Goal: Information Seeking & Learning: Learn about a topic

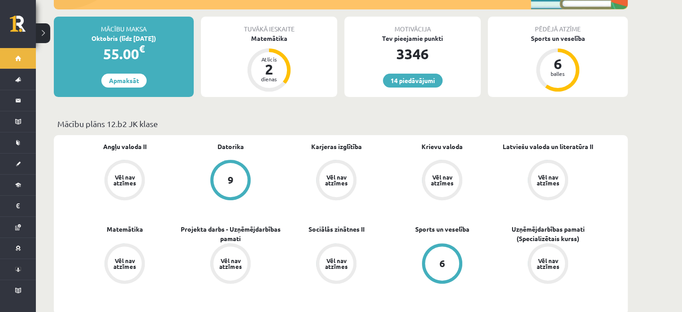
scroll to position [269, 0]
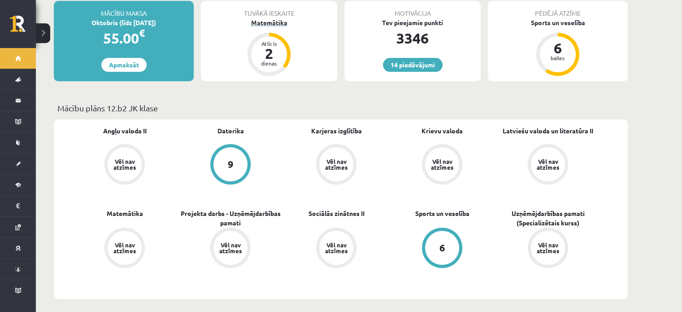
click at [275, 51] on div "2" at bounding box center [269, 53] width 27 height 14
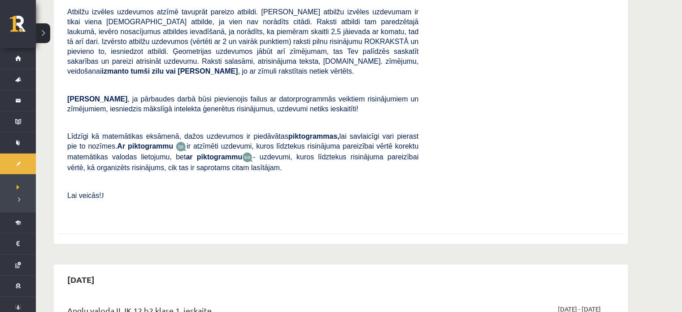
scroll to position [404, 0]
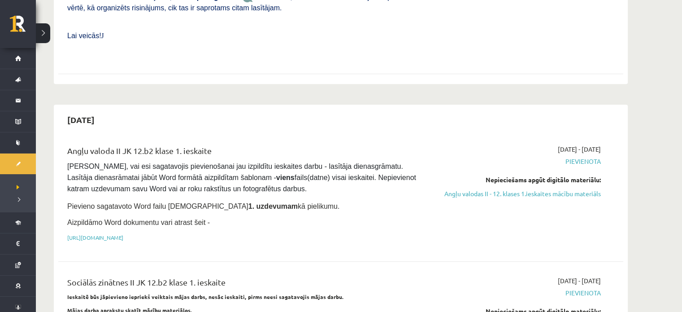
click at [380, 200] on p "Pievieno sagatavoto Word failu ieskaites 1. uzdevumam kā pielikumu." at bounding box center [242, 206] width 351 height 12
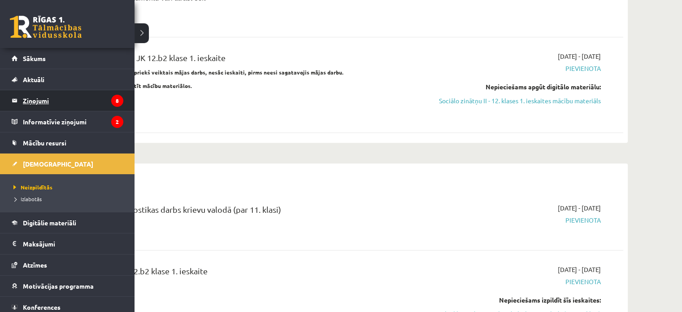
click at [36, 104] on legend "Ziņojumi 8" at bounding box center [73, 100] width 101 height 21
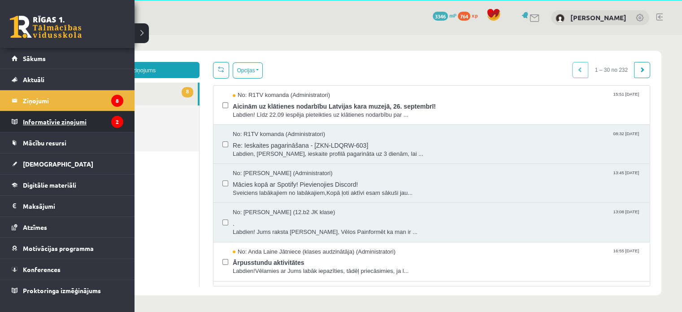
click at [50, 127] on legend "Informatīvie ziņojumi 2" at bounding box center [73, 121] width 101 height 21
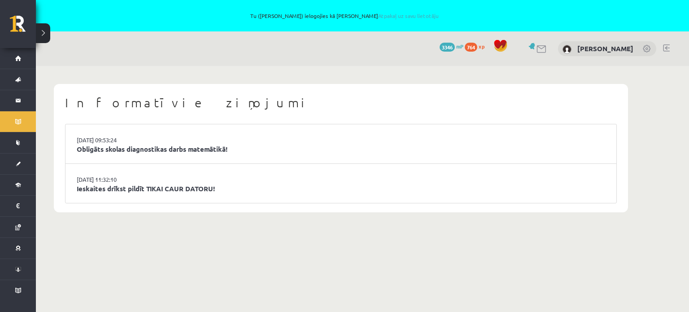
click at [170, 272] on body "Tu (Kristīne Lorberga) ielogojies kā Amanda Lorberga Atpakaļ uz savu lietotāju …" at bounding box center [344, 156] width 689 height 312
